Goal: Information Seeking & Learning: Learn about a topic

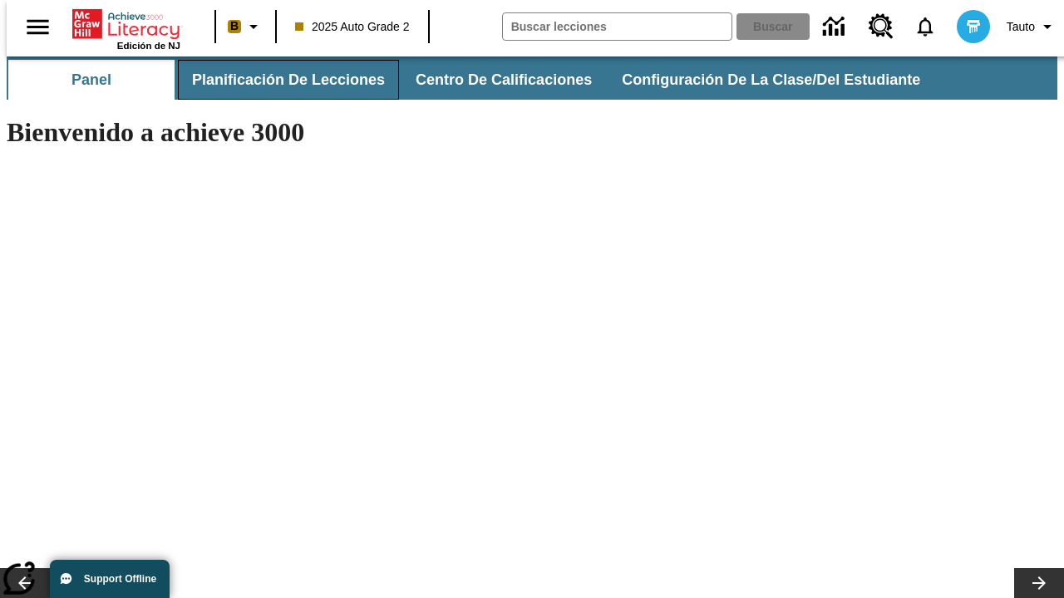
click at [278, 80] on button "Planificación de lecciones" at bounding box center [288, 80] width 221 height 40
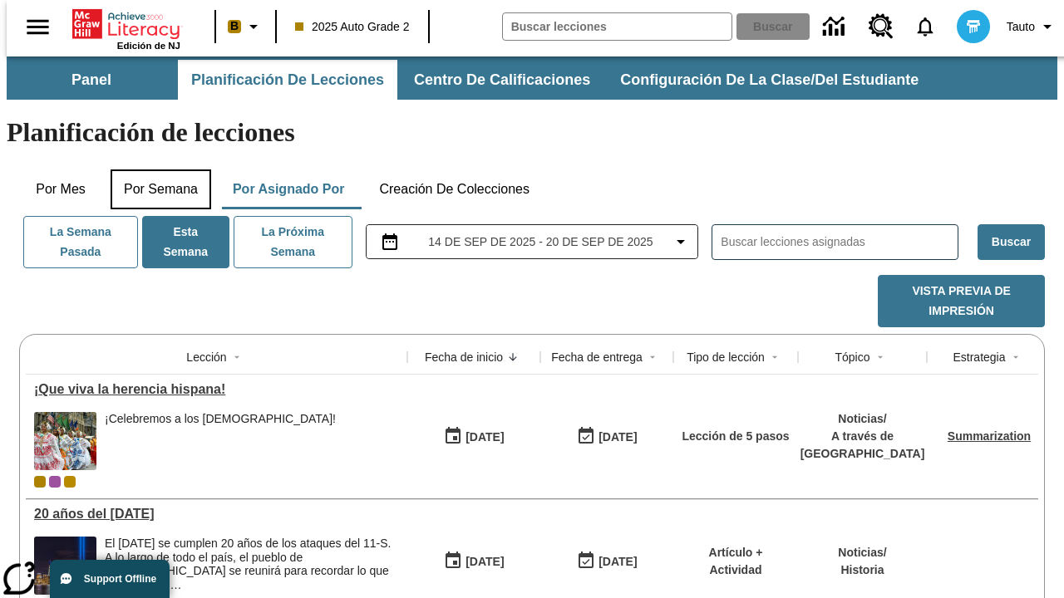
click at [155, 170] on button "Por semana" at bounding box center [161, 190] width 101 height 40
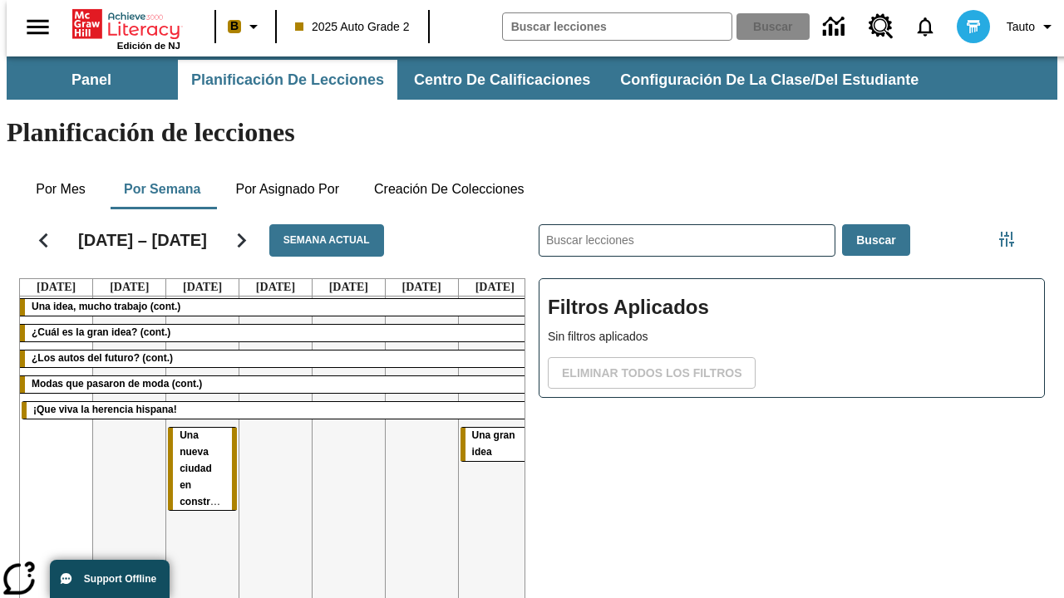
scroll to position [0, 7]
click at [488, 413] on tr "Una idea, mucho trabajo (cont.) ¿Cuál es la gran idea? (cont.) ¿Los autos del f…" at bounding box center [275, 476] width 511 height 358
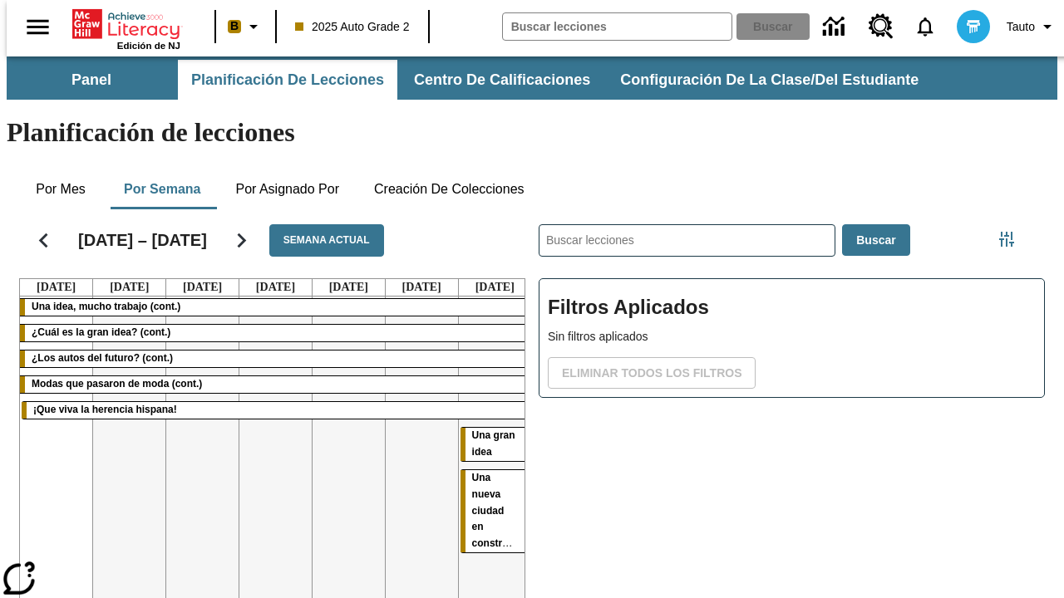
click at [472, 472] on span "Una nueva ciudad en construcción" at bounding box center [503, 511] width 62 height 78
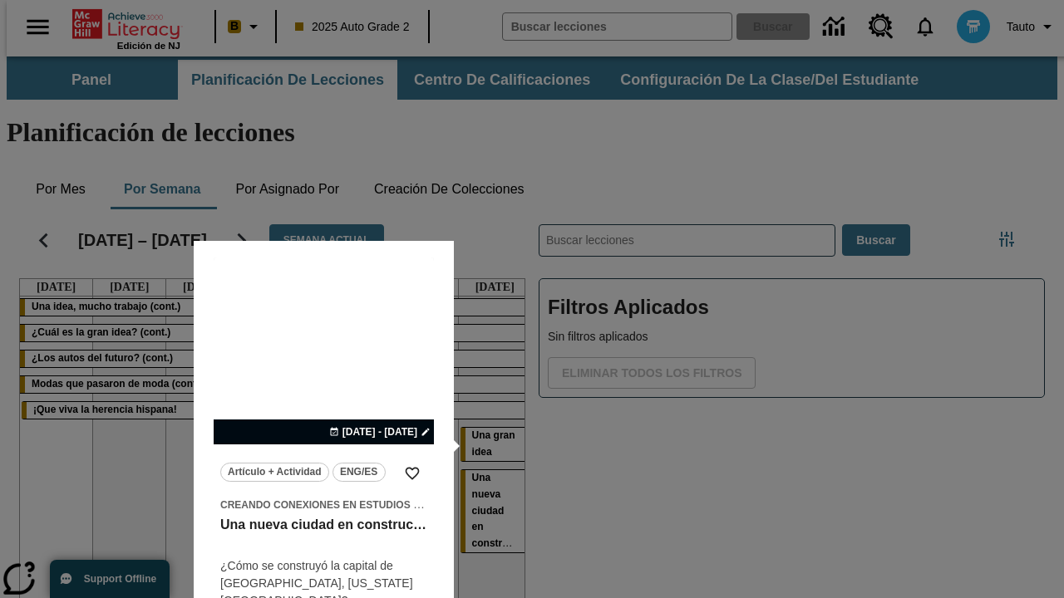
scroll to position [0, 7]
